Goal: Task Accomplishment & Management: Manage account settings

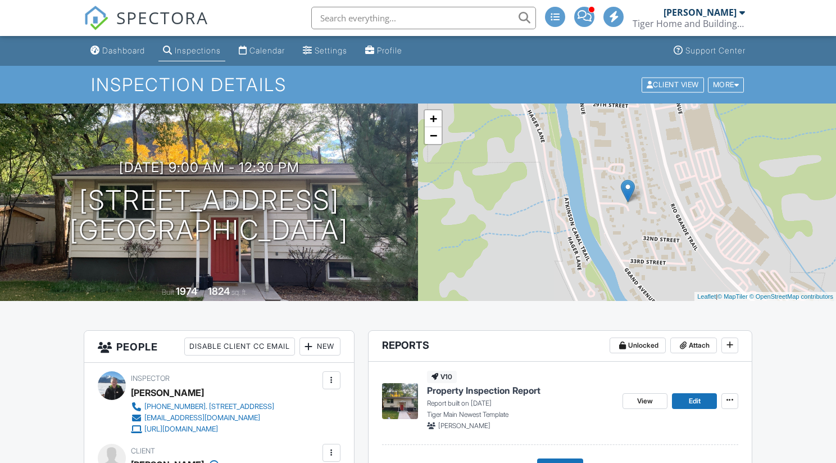
scroll to position [16, 0]
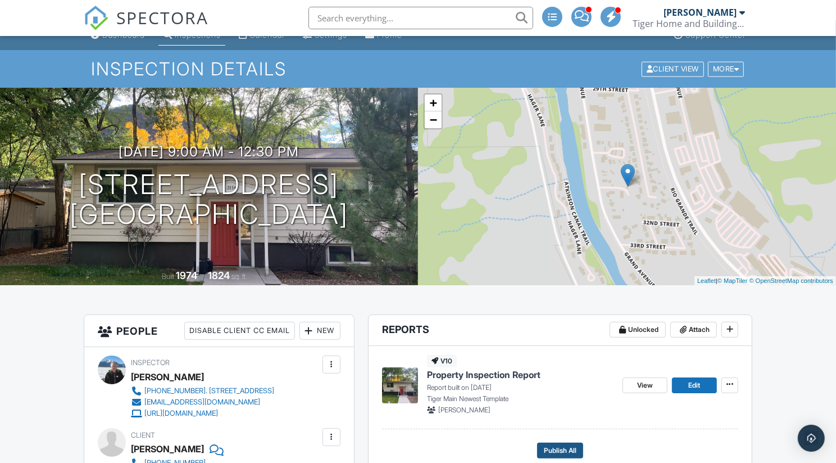
click at [559, 445] on span "Publish All" at bounding box center [560, 450] width 33 height 11
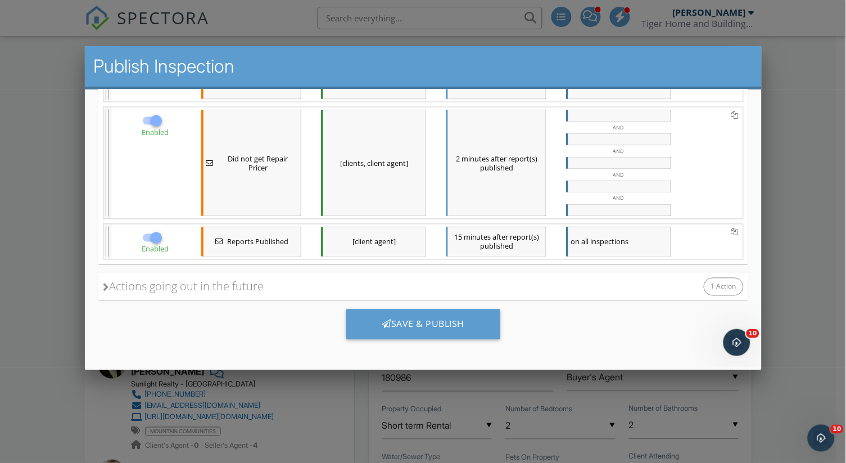
scroll to position [390, 0]
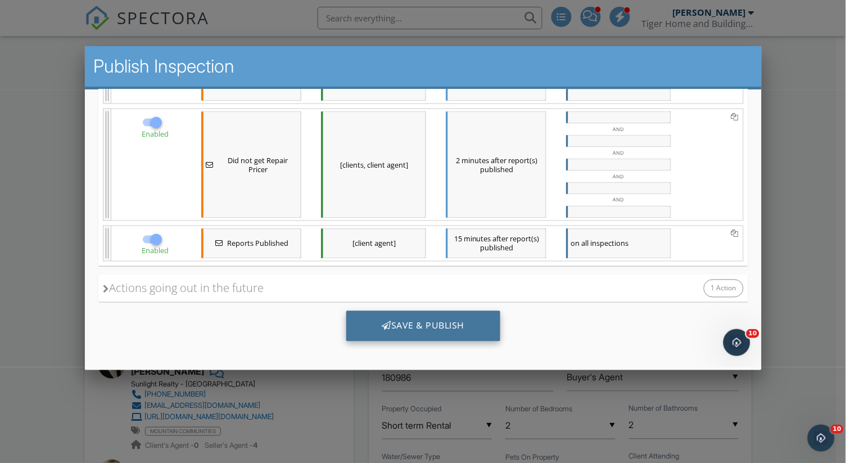
click at [400, 323] on div "Save & Publish" at bounding box center [423, 326] width 155 height 30
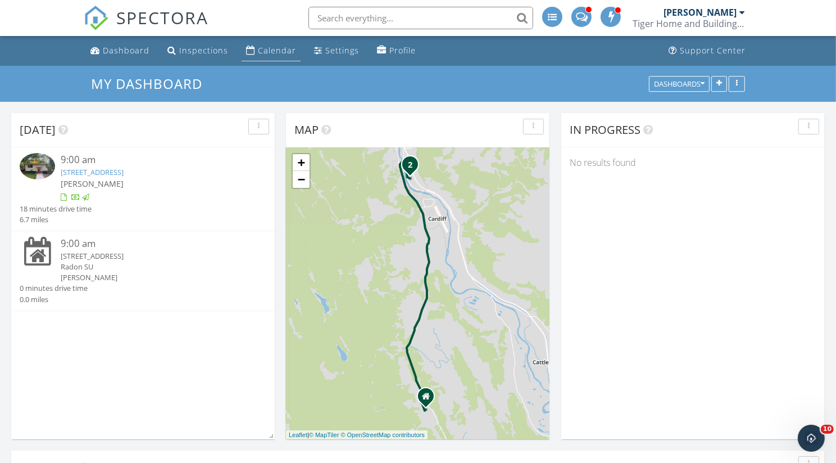
click at [273, 49] on div "Calendar" at bounding box center [277, 50] width 38 height 11
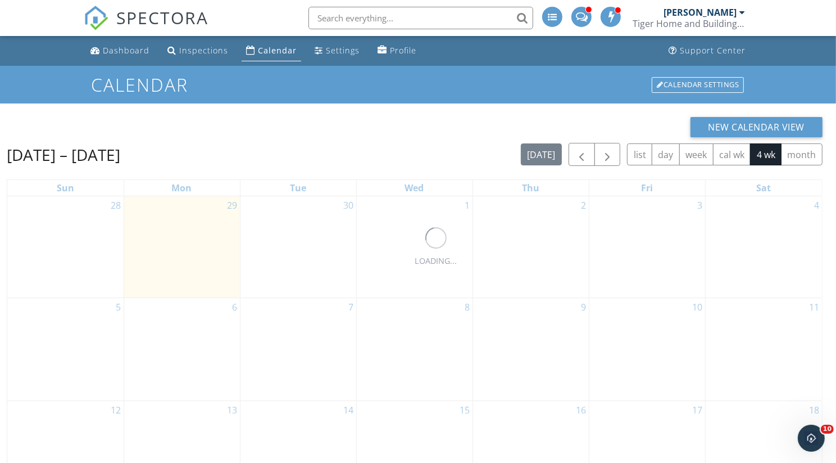
click at [343, 233] on div "30" at bounding box center [299, 247] width 116 height 102
